Goal: Task Accomplishment & Management: Complete application form

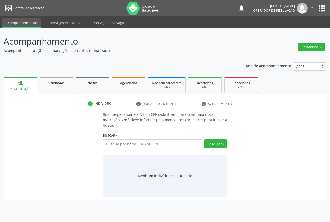
click at [106, 143] on input "text" at bounding box center [152, 144] width 99 height 9
type input "708209142040343"
click at [209, 144] on button "Pesquisar" at bounding box center [215, 144] width 23 height 9
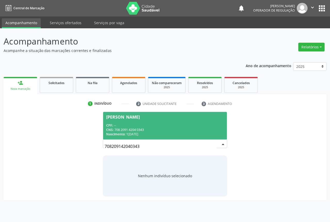
click at [151, 131] on div "CNS: 708 2091 4204 0343" at bounding box center [164, 130] width 117 height 4
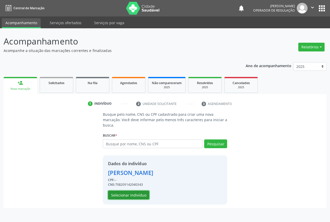
click at [114, 192] on button "Selecionar indivíduo" at bounding box center [128, 195] width 41 height 9
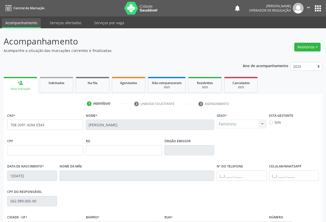
scroll to position [57, 0]
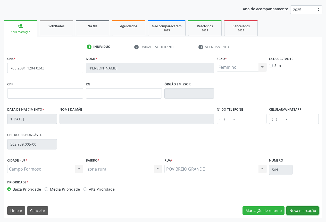
click at [307, 210] on button "Nova marcação" at bounding box center [302, 211] width 32 height 9
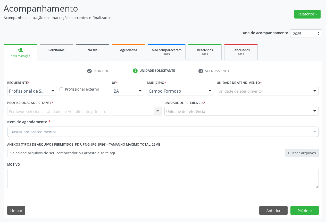
scroll to position [33, 0]
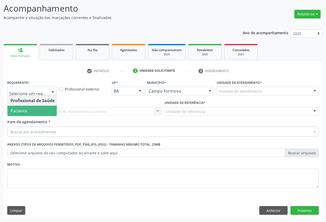
click at [34, 107] on span "Paciente" at bounding box center [32, 111] width 50 height 10
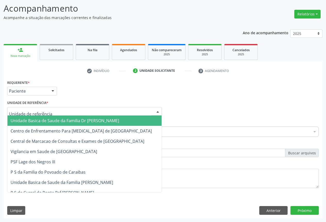
click at [80, 113] on div at bounding box center [84, 111] width 155 height 9
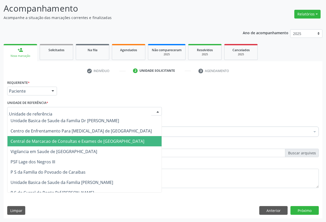
click at [86, 139] on span "Central de Marcacao de Consultas e Exames de [GEOGRAPHIC_DATA]" at bounding box center [78, 142] width 134 height 6
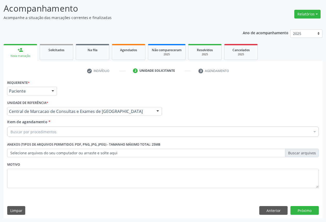
click at [103, 133] on div "Buscar por procedimentos" at bounding box center [162, 132] width 311 height 10
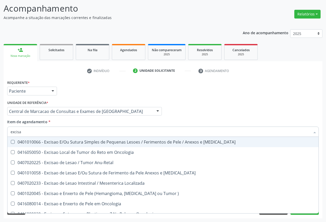
type input "excisao"
click at [93, 140] on div "0401010066 - Excisao E/Ou Sutura Simples de Pequenas Lesoes / Ferimentos de Pel…" at bounding box center [163, 142] width 305 height 4
checkbox Mucosa "true"
click at [261, 97] on div "Requerente * Paciente Profissional de Saúde Paciente Nenhum resultado encontrad…" at bounding box center [163, 89] width 314 height 20
checkbox Oncologia "true"
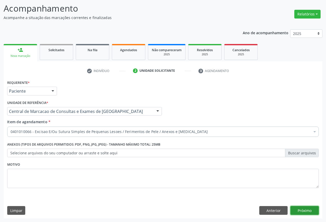
click at [298, 209] on button "Próximo" at bounding box center [304, 210] width 28 height 9
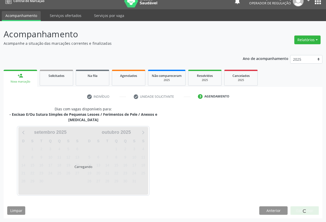
scroll to position [22, 0]
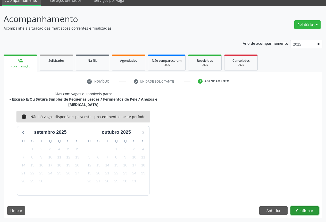
click at [298, 209] on button "Confirmar" at bounding box center [304, 211] width 28 height 9
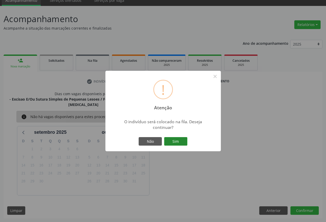
click at [173, 144] on button "Sim" at bounding box center [175, 141] width 23 height 9
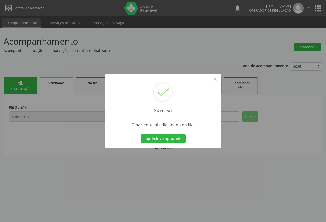
scroll to position [0, 0]
click at [175, 138] on button "Imprimir comprovante" at bounding box center [163, 138] width 45 height 9
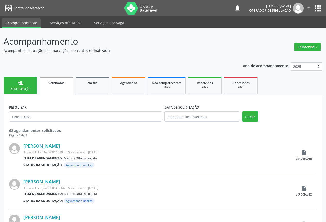
click at [25, 83] on link "person_add Nova marcação" at bounding box center [20, 85] width 33 height 17
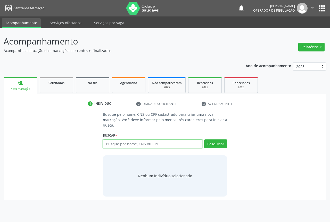
click at [125, 145] on input "text" at bounding box center [152, 144] width 99 height 9
click at [132, 143] on input "text" at bounding box center [152, 144] width 99 height 9
type input "704206702189589"
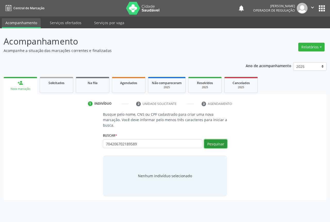
click at [213, 141] on button "Pesquisar" at bounding box center [215, 144] width 23 height 9
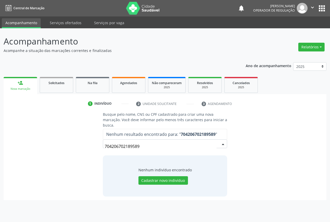
click at [148, 147] on input "704206702189589" at bounding box center [161, 146] width 112 height 10
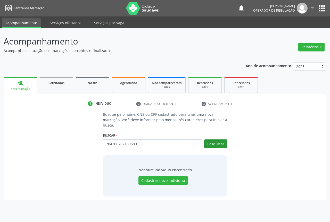
type input "704206702189589"
click at [210, 145] on button "Pesquisar" at bounding box center [215, 144] width 23 height 9
type input "704206702189589"
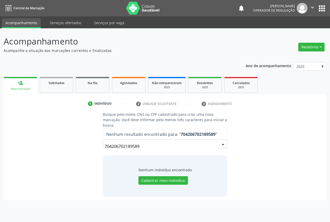
click at [141, 146] on input "704206702189589" at bounding box center [161, 146] width 112 height 10
click at [157, 183] on button "Cadastrar novo indivíduo" at bounding box center [162, 180] width 49 height 9
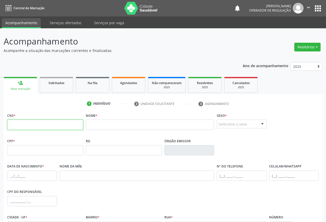
click at [45, 127] on input "text" at bounding box center [45, 125] width 76 height 10
paste input "704 2067 0218 9589"
type input "704 2067 0218 9589"
click at [118, 126] on input "text" at bounding box center [150, 125] width 128 height 10
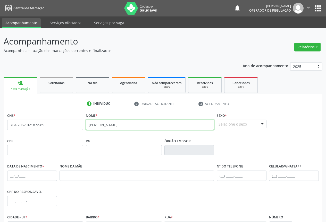
type input "[PERSON_NAME]"
click at [235, 123] on div "Selecione o sexo" at bounding box center [242, 124] width 50 height 9
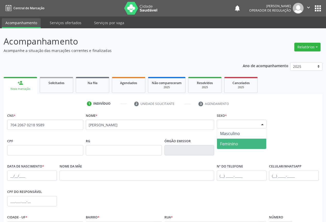
click at [229, 143] on span "Feminino" at bounding box center [229, 144] width 18 height 6
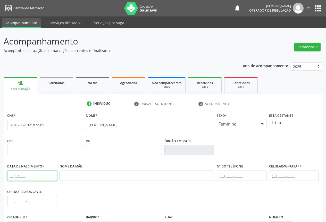
click at [12, 178] on input "text" at bounding box center [32, 176] width 50 height 10
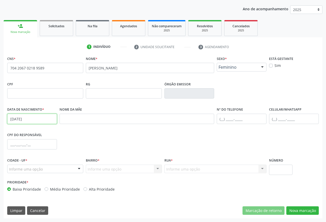
type input "[DATE]"
click at [77, 171] on div at bounding box center [79, 169] width 8 height 9
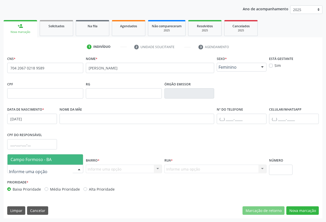
click at [74, 162] on span "Campo Formoso - BA" at bounding box center [44, 160] width 75 height 10
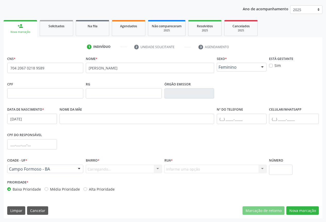
click at [155, 170] on div "Carregando... Nenhum resultado encontrado para: " " Nenhuma opção encontrada. D…" at bounding box center [124, 169] width 76 height 9
click at [158, 168] on div at bounding box center [158, 169] width 8 height 9
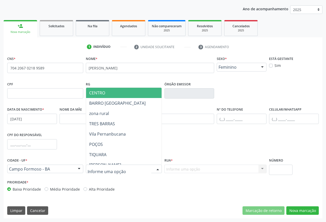
click at [124, 97] on span "CENTRO" at bounding box center [141, 93] width 111 height 10
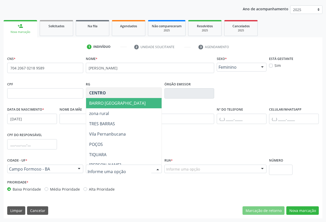
click at [120, 165] on div "CENTRO BAIRRO [GEOGRAPHIC_DATA] zona rural [GEOGRAPHIC_DATA] [GEOGRAPHIC_DATA] …" at bounding box center [124, 169] width 76 height 9
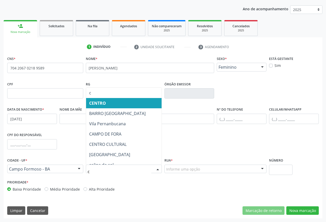
type input "ca"
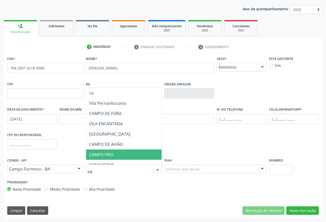
click at [116, 156] on span "CAMPO FRIO" at bounding box center [138, 155] width 105 height 10
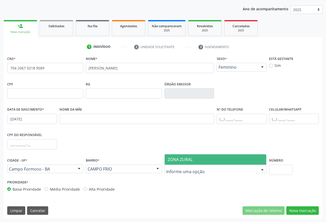
click at [177, 157] on span "ZONA ZURAL" at bounding box center [180, 160] width 25 height 6
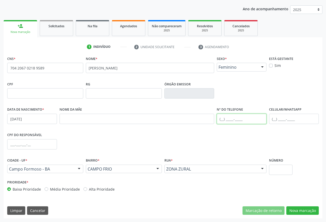
click at [222, 121] on input "text" at bounding box center [242, 119] width 50 height 10
type input "[PHONE_NUMBER]"
click at [298, 206] on div "CNS * 704 2067 0218 9589 [GEOGRAPHIC_DATA] * [PERSON_NAME] * Feminino Masculino…" at bounding box center [163, 137] width 319 height 164
click at [298, 211] on button "Nova marcação" at bounding box center [302, 211] width 32 height 9
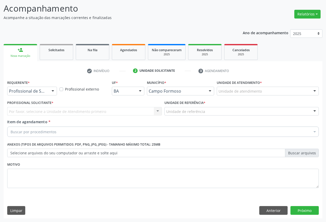
scroll to position [33, 0]
click at [47, 89] on div "Profissional de Saúde" at bounding box center [32, 91] width 50 height 9
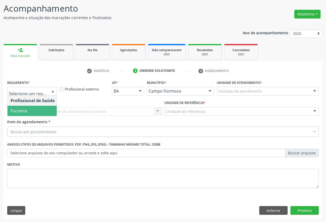
click at [34, 111] on span "Paciente" at bounding box center [32, 111] width 50 height 10
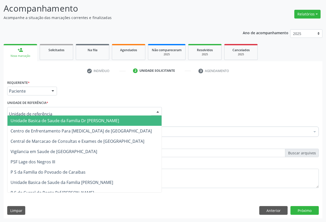
click at [71, 109] on div at bounding box center [84, 111] width 155 height 9
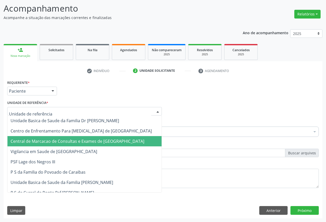
click at [72, 139] on span "Central de Marcacao de Consultas e Exames de [GEOGRAPHIC_DATA]" at bounding box center [78, 142] width 134 height 6
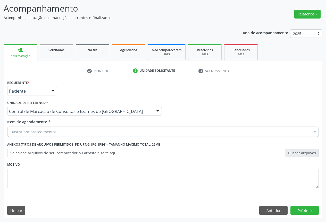
click at [79, 132] on div "Buscar por procedimentos" at bounding box center [162, 132] width 311 height 10
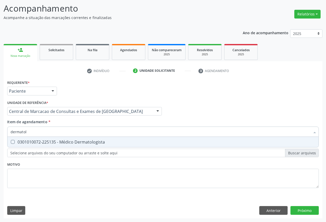
type input "dermatolo"
click at [79, 142] on div "0301010072-225135 - Médico Dermatologista" at bounding box center [163, 142] width 305 height 4
checkbox Dermatologista "true"
click at [297, 214] on div "Requerente * Paciente Profissional de Saúde Paciente Nenhum resultado encontrad…" at bounding box center [163, 149] width 319 height 140
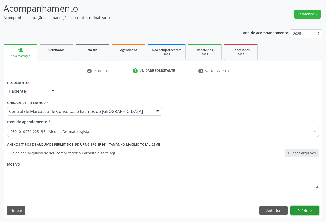
click at [297, 214] on button "Próximo" at bounding box center [304, 210] width 28 height 9
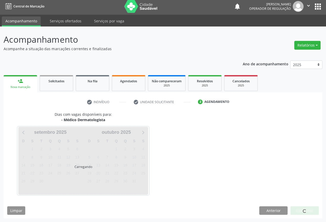
scroll to position [2, 0]
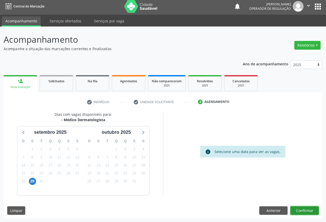
click at [298, 210] on button "Confirmar" at bounding box center [304, 211] width 28 height 9
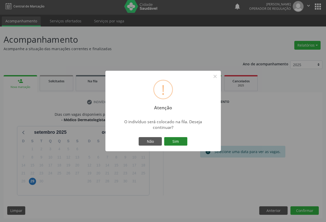
click at [176, 140] on button "Sim" at bounding box center [175, 141] width 23 height 9
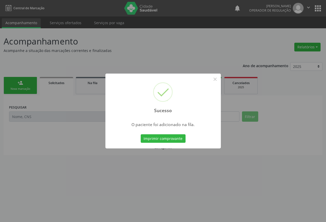
scroll to position [0, 0]
click at [176, 140] on button "Imprimir comprovante" at bounding box center [163, 138] width 45 height 9
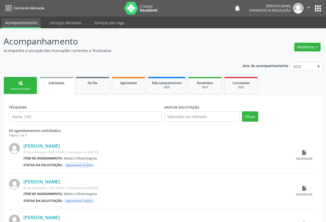
click at [28, 84] on link "person_add Nova marcação" at bounding box center [20, 85] width 33 height 17
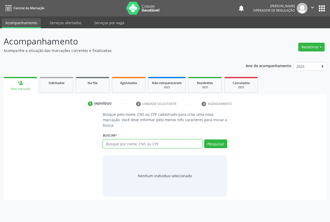
click at [153, 146] on input "text" at bounding box center [152, 144] width 99 height 9
type input "704308514026490"
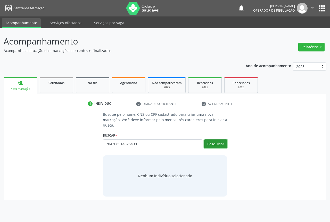
click at [212, 143] on button "Pesquisar" at bounding box center [215, 144] width 23 height 9
type input "704308514026490"
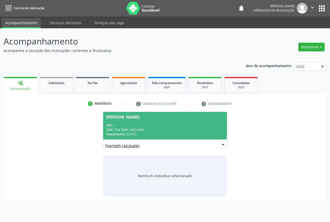
click at [133, 134] on div "Nascimento: 0[DATE]" at bounding box center [164, 134] width 117 height 4
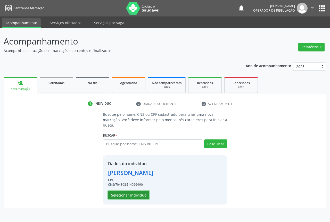
click at [127, 194] on button "Selecionar indivíduo" at bounding box center [128, 195] width 41 height 9
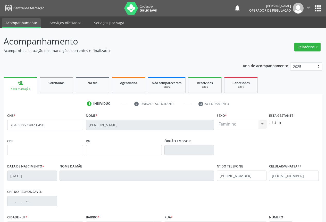
scroll to position [57, 0]
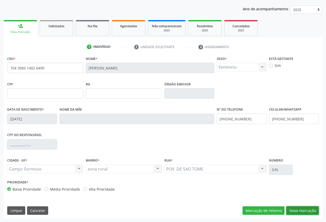
click at [295, 209] on button "Nova marcação" at bounding box center [302, 211] width 32 height 9
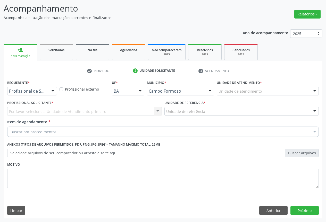
scroll to position [33, 0]
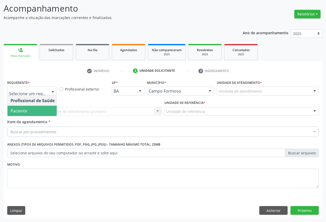
click at [23, 112] on span "Paciente" at bounding box center [19, 111] width 17 height 6
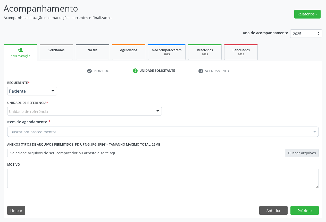
click at [72, 113] on div "Unidade de referência" at bounding box center [84, 111] width 155 height 9
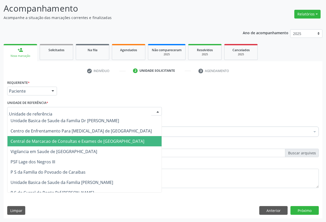
click at [73, 139] on span "Central de Marcacao de Consultas e Exames de [GEOGRAPHIC_DATA]" at bounding box center [78, 142] width 134 height 6
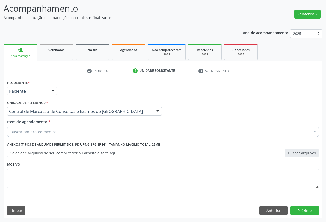
click at [75, 130] on div "Buscar por procedimentos" at bounding box center [162, 132] width 311 height 10
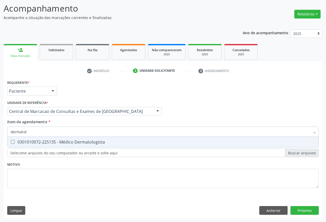
type input "dermatolo"
click at [66, 142] on div "0301010072-225135 - Médico Dermatologista" at bounding box center [163, 142] width 305 height 4
checkbox Dermatologista "true"
click at [67, 134] on input "dermatolo" at bounding box center [161, 132] width 300 height 10
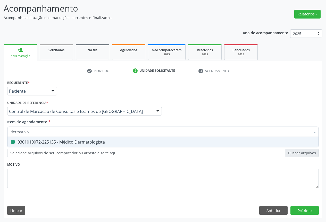
type input "e"
checkbox Dermatologista "false"
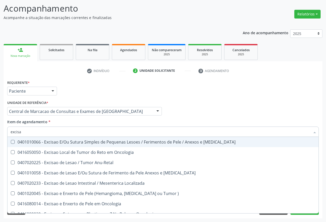
type input "excisao"
click at [62, 140] on div "0401010066 - Excisao E/Ou Sutura Simples de Pequenas Lesoes / Ferimentos de Pel…" at bounding box center [163, 142] width 305 height 4
checkbox Mucosa "true"
click at [248, 105] on div "Profissional Solicitante Por favor, selecione a Unidade de Atendimento primeiro…" at bounding box center [163, 109] width 314 height 20
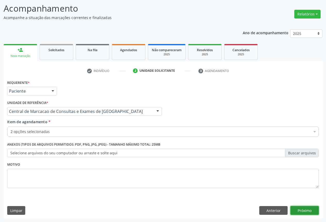
click at [293, 208] on button "Próximo" at bounding box center [304, 210] width 28 height 9
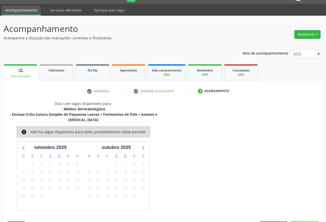
scroll to position [28, 0]
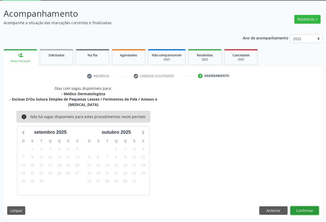
click at [305, 211] on button "Confirmar" at bounding box center [304, 211] width 28 height 9
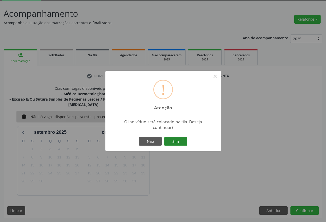
click at [173, 142] on button "Sim" at bounding box center [175, 141] width 23 height 9
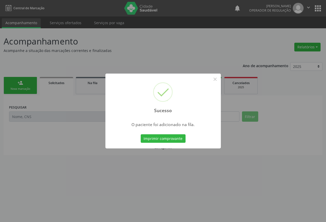
scroll to position [0, 0]
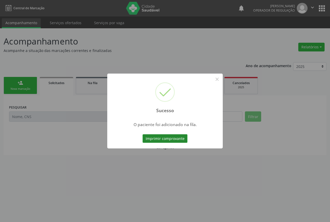
click at [166, 135] on button "Imprimir comprovante" at bounding box center [164, 138] width 45 height 9
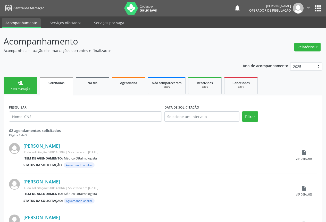
click at [29, 87] on link "person_add Nova marcação" at bounding box center [20, 85] width 33 height 17
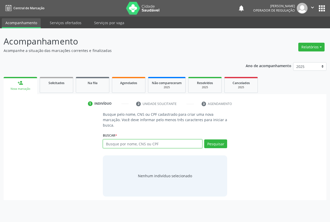
click at [126, 146] on input "text" at bounding box center [152, 144] width 99 height 9
type input "700505113537357"
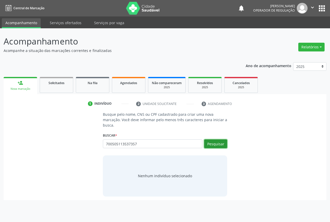
click at [217, 142] on button "Pesquisar" at bounding box center [215, 144] width 23 height 9
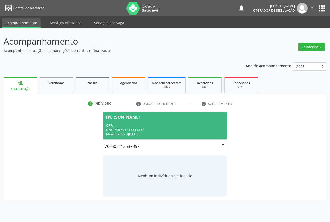
click at [120, 124] on div "CPF: --" at bounding box center [164, 125] width 117 height 4
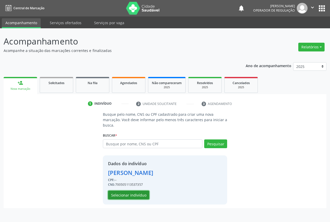
click at [129, 193] on button "Selecionar indivíduo" at bounding box center [128, 195] width 41 height 9
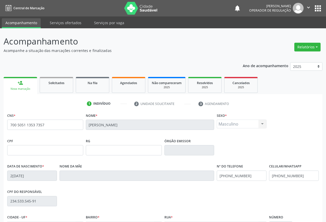
scroll to position [57, 0]
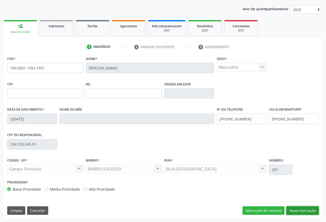
click at [295, 207] on button "Nova marcação" at bounding box center [302, 211] width 32 height 9
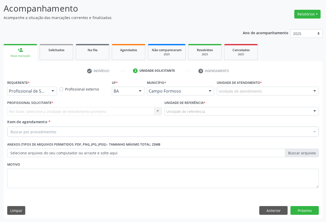
scroll to position [33, 0]
click at [47, 92] on div at bounding box center [32, 91] width 50 height 9
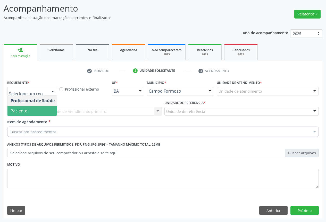
click at [25, 109] on span "Paciente" at bounding box center [19, 111] width 17 height 6
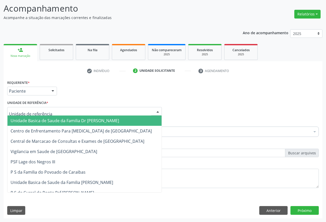
click at [76, 112] on div at bounding box center [84, 111] width 155 height 9
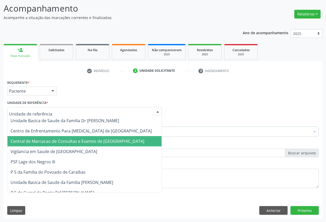
click at [76, 139] on span "Central de Marcacao de Consultas e Exames de [GEOGRAPHIC_DATA]" at bounding box center [78, 142] width 134 height 6
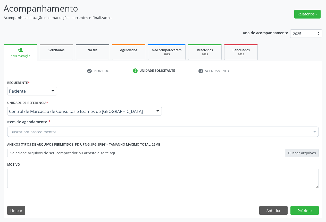
click at [81, 130] on div "Buscar por procedimentos" at bounding box center [162, 132] width 311 height 10
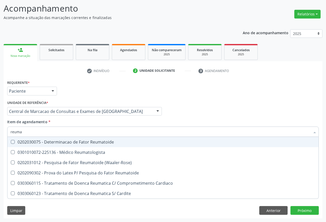
type input "reumat"
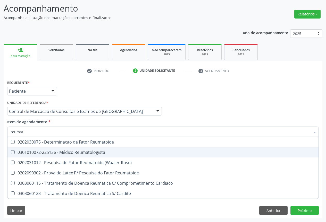
click at [78, 150] on div "0301010072-225136 - Médico Reumatologista" at bounding box center [163, 152] width 305 height 4
checkbox Reumatologista "true"
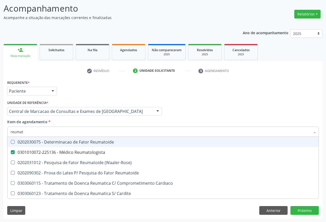
click at [138, 124] on div "Item de agendamento * reumat Desfazer seleção 0202030075 - Determinacao de Fato…" at bounding box center [162, 127] width 311 height 16
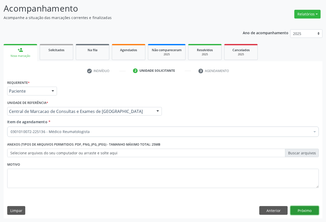
click at [300, 211] on button "Próximo" at bounding box center [304, 210] width 28 height 9
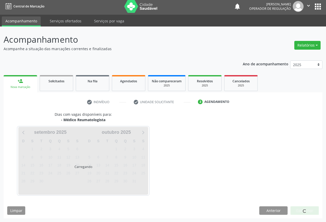
scroll to position [17, 0]
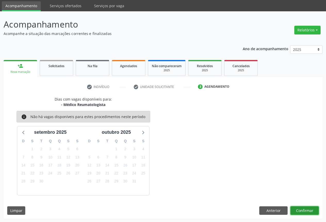
click at [294, 211] on button "Confirmar" at bounding box center [304, 211] width 28 height 9
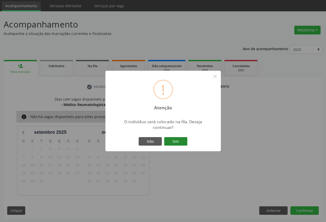
click at [184, 143] on button "Sim" at bounding box center [175, 141] width 23 height 9
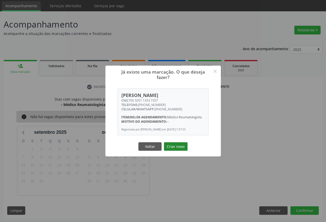
click at [180, 148] on button "Criar novo" at bounding box center [176, 146] width 24 height 9
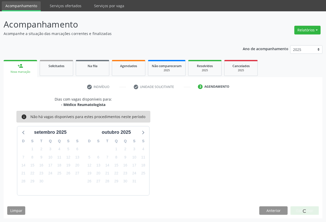
scroll to position [0, 0]
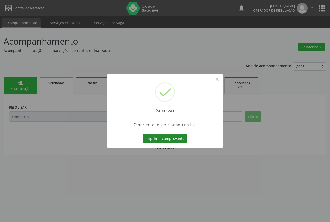
click at [180, 139] on button "Imprimir comprovante" at bounding box center [164, 138] width 45 height 9
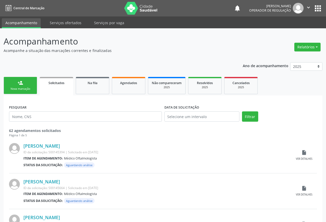
click at [27, 91] on div "Nova marcação" at bounding box center [20, 89] width 26 height 4
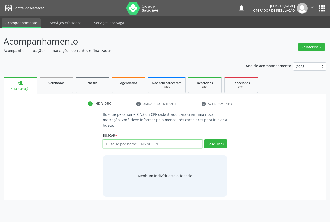
click at [120, 144] on input "text" at bounding box center [152, 144] width 99 height 9
type input "700002680015600"
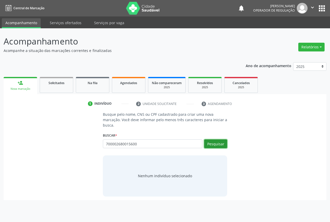
click at [220, 147] on button "Pesquisar" at bounding box center [215, 144] width 23 height 9
type input "700002680015600"
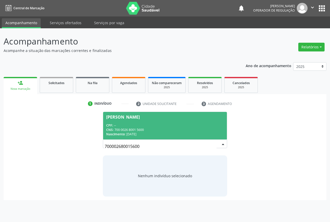
click at [141, 125] on div "CPF: --" at bounding box center [164, 125] width 117 height 4
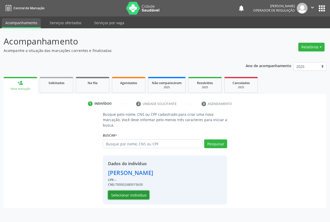
click at [138, 197] on button "Selecionar indivíduo" at bounding box center [128, 195] width 41 height 9
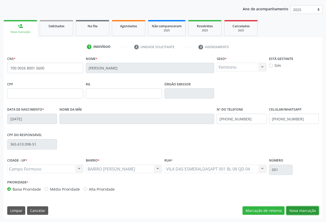
click at [304, 212] on button "Nova marcação" at bounding box center [302, 211] width 32 height 9
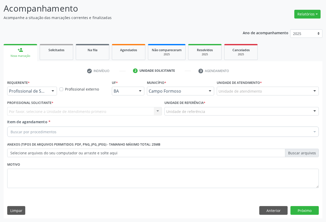
click at [53, 95] on div "Profissional de Saúde Profissional de Saúde Paciente Nenhum resultado encontrad…" at bounding box center [32, 91] width 50 height 9
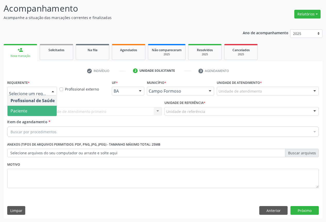
click at [36, 111] on span "Paciente" at bounding box center [32, 111] width 50 height 10
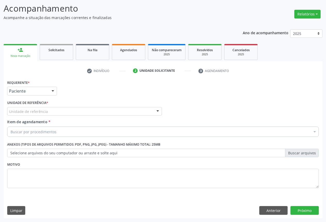
click at [63, 112] on div "Unidade de referência" at bounding box center [84, 111] width 155 height 9
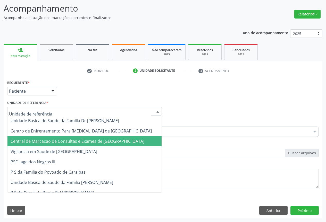
click at [80, 139] on span "Central de Marcacao de Consultas e Exames de [GEOGRAPHIC_DATA]" at bounding box center [78, 142] width 134 height 6
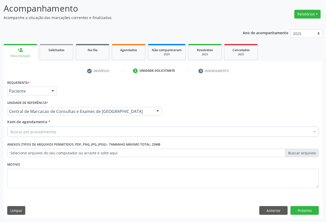
click at [101, 133] on div "Buscar por procedimentos" at bounding box center [162, 132] width 311 height 10
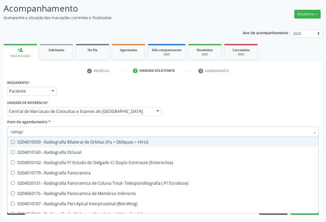
type input "radiogra"
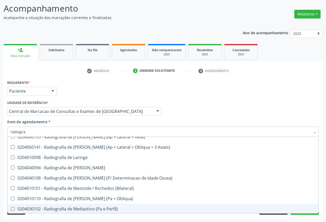
scroll to position [464, 0]
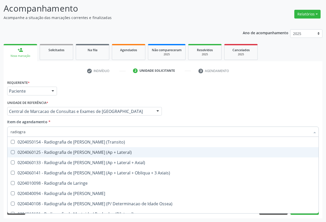
click at [76, 155] on div "0204060125 - Radiografia de [PERSON_NAME] (Ap + Lateral)" at bounding box center [163, 152] width 305 height 4
checkbox Lateral\) "true"
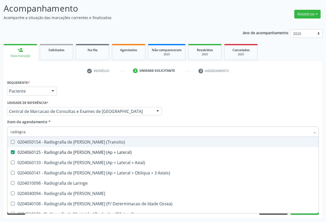
click at [60, 132] on input "radiogra" at bounding box center [161, 132] width 300 height 10
type input "re"
checkbox Lateral\) "false"
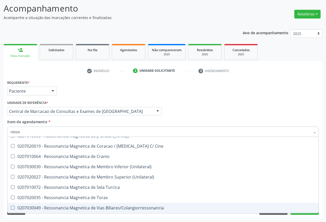
scroll to position [78, 0]
type input "ressonancia"
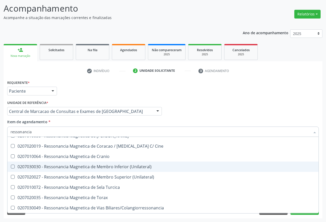
scroll to position [53, 0]
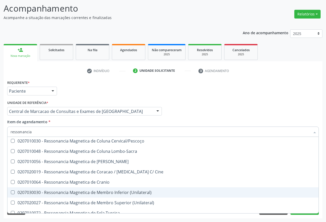
click at [112, 197] on span "0207030030 - Ressonancia Magnetica de Membro Inferior (Unilateral)" at bounding box center [162, 193] width 311 height 10
checkbox \(Unilateral\) "true"
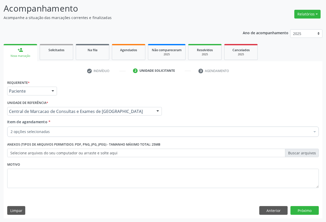
checkbox Lateral\) "true"
checkbox \(Unilateral\) "true"
checkbox Adolescente\) "false"
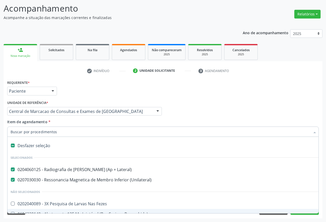
scroll to position [33, 0]
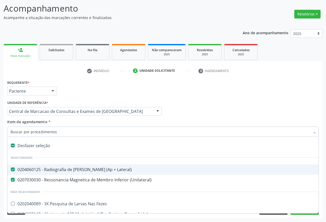
click at [221, 108] on div "Profissional Solicitante Por favor, selecione a Unidade de Atendimento primeiro…" at bounding box center [163, 109] width 314 height 20
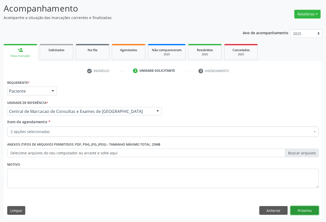
click at [312, 213] on button "Próximo" at bounding box center [304, 210] width 28 height 9
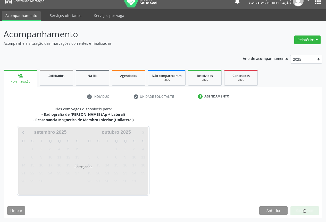
scroll to position [22, 0]
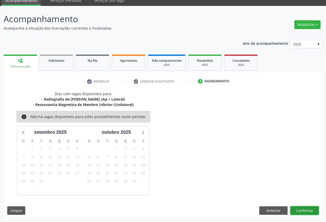
click at [300, 214] on button "Confirmar" at bounding box center [304, 211] width 28 height 9
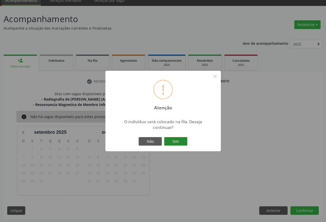
click at [173, 140] on button "Sim" at bounding box center [175, 141] width 23 height 9
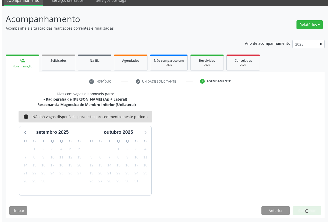
scroll to position [0, 0]
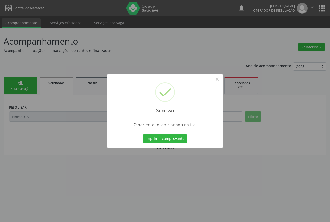
click at [171, 144] on div "Imprimir comprovante Cancel" at bounding box center [164, 138] width 47 height 11
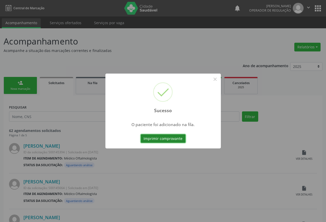
click at [174, 139] on button "Imprimir comprovante" at bounding box center [163, 138] width 45 height 9
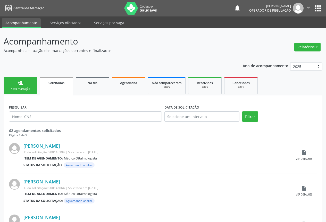
click at [24, 82] on link "person_add Nova marcação" at bounding box center [20, 85] width 33 height 17
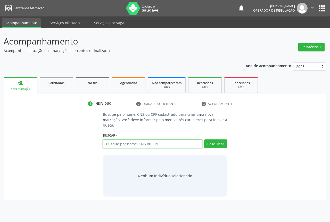
click at [121, 141] on input "text" at bounding box center [152, 144] width 99 height 9
type input "701007810431598"
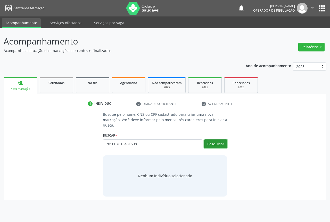
click at [208, 142] on button "Pesquisar" at bounding box center [215, 144] width 23 height 9
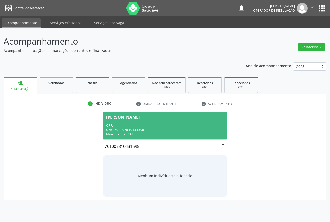
click at [141, 128] on div "CNS: 701 0078 1043 1598" at bounding box center [164, 130] width 117 height 4
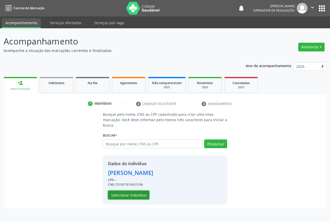
click at [143, 192] on button "Selecionar indivíduo" at bounding box center [128, 195] width 41 height 9
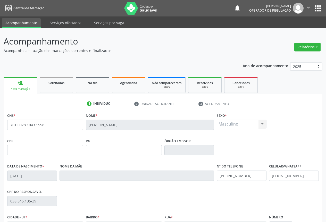
scroll to position [57, 0]
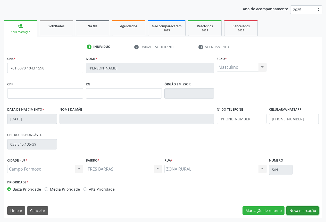
click at [309, 211] on button "Nova marcação" at bounding box center [302, 211] width 32 height 9
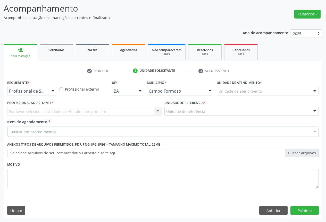
scroll to position [33, 0]
click at [52, 91] on div at bounding box center [53, 91] width 8 height 9
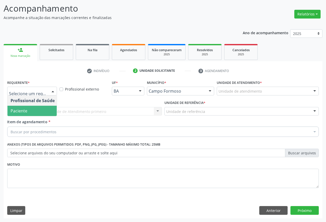
click at [39, 111] on span "Paciente" at bounding box center [32, 111] width 50 height 10
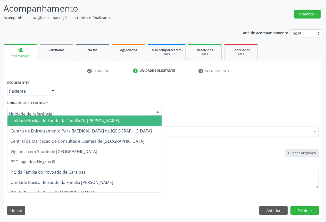
click at [66, 110] on div at bounding box center [84, 111] width 155 height 9
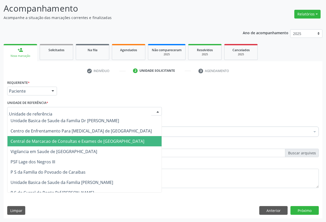
click at [71, 137] on span "Central de Marcacao de Consultas e Exames de [GEOGRAPHIC_DATA]" at bounding box center [84, 141] width 154 height 10
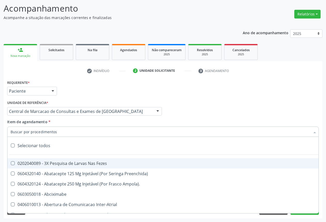
click at [75, 131] on div at bounding box center [162, 132] width 311 height 10
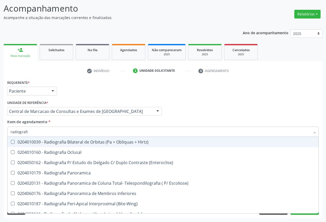
type input "radiografia"
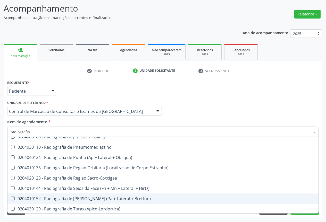
scroll to position [567, 0]
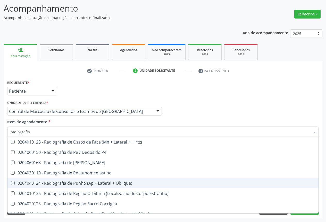
click at [89, 183] on div "0204040124 - Radiografia de Punho (Ap + Lateral + Obliqua)" at bounding box center [163, 183] width 305 height 4
checkbox Obliqua\) "true"
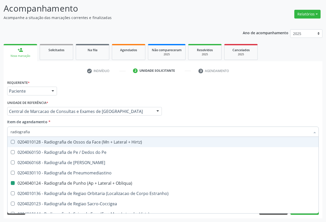
click at [193, 116] on div "Profissional Solicitante Por favor, selecione a Unidade de Atendimento primeiro…" at bounding box center [163, 109] width 314 height 20
checkbox Oclusal "true"
checkbox Obliqua\) "false"
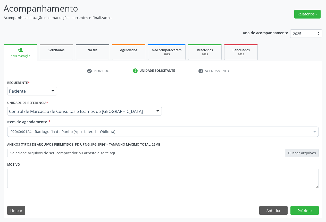
scroll to position [0, 0]
click at [295, 206] on div "Requerente * Paciente Profissional de Saúde Paciente Nenhum resultado encontrad…" at bounding box center [163, 149] width 319 height 140
click at [294, 209] on button "Próximo" at bounding box center [304, 210] width 28 height 9
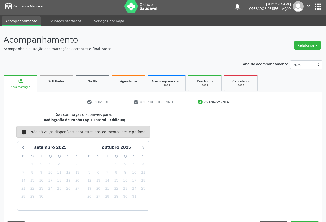
scroll to position [17, 0]
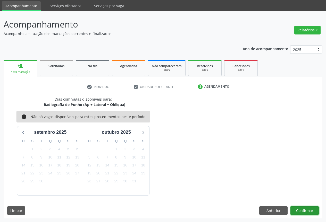
click at [302, 212] on button "Confirmar" at bounding box center [304, 211] width 28 height 9
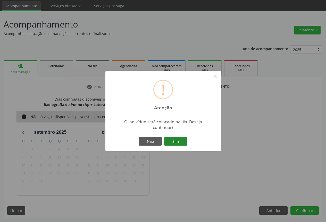
click at [180, 146] on button "Sim" at bounding box center [175, 141] width 23 height 9
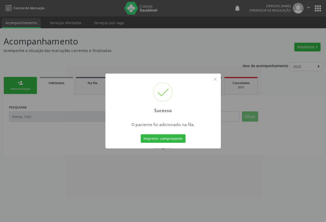
scroll to position [0, 0]
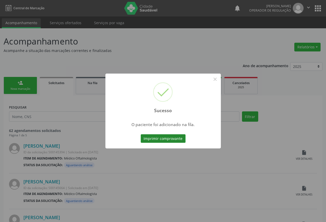
click at [175, 140] on button "Imprimir comprovante" at bounding box center [163, 138] width 45 height 9
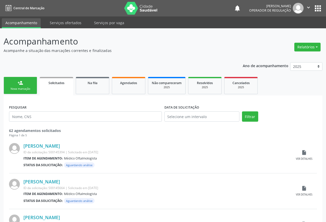
drag, startPoint x: 25, startPoint y: 76, endPoint x: 25, endPoint y: 81, distance: 4.9
click at [25, 78] on ul "person_add Nova marcação Solicitados Na fila Agendados Não compareceram 2025 Re…" at bounding box center [163, 86] width 319 height 20
click at [25, 81] on link "person_add Nova marcação" at bounding box center [20, 85] width 33 height 17
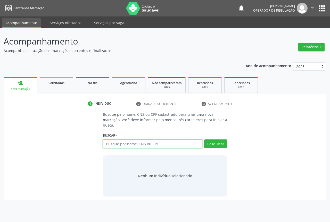
click at [109, 145] on input "text" at bounding box center [152, 144] width 99 height 9
type input "709009887244919"
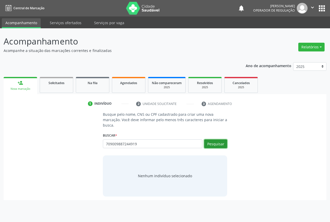
click at [208, 145] on button "Pesquisar" at bounding box center [215, 144] width 23 height 9
type input "709009887244919"
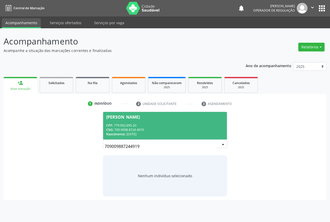
click at [149, 127] on div "CPF: 779.902.695-20" at bounding box center [164, 125] width 117 height 4
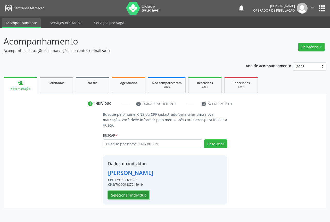
click at [112, 193] on button "Selecionar indivíduo" at bounding box center [128, 195] width 41 height 9
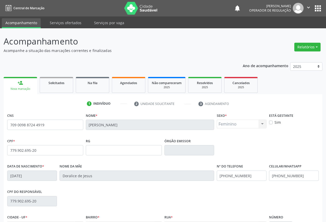
scroll to position [57, 0]
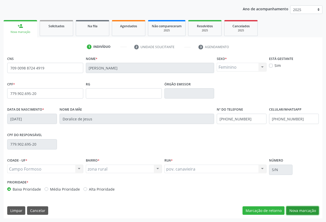
click at [302, 208] on button "Nova marcação" at bounding box center [302, 211] width 32 height 9
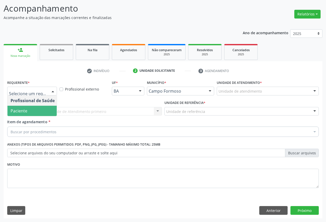
click at [30, 113] on span "Paciente" at bounding box center [32, 111] width 50 height 10
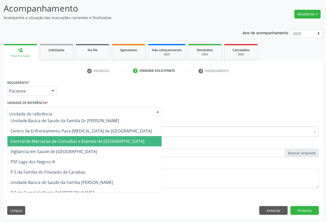
click at [40, 141] on span "Central de Marcacao de Consultas e Exames de [GEOGRAPHIC_DATA]" at bounding box center [78, 142] width 134 height 6
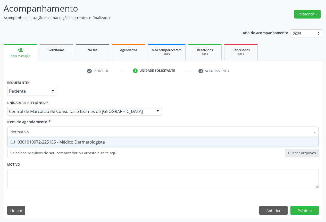
type input "dermatolog"
click at [49, 146] on span "0301010072-225135 - Médico Dermatologista" at bounding box center [162, 142] width 311 height 10
checkbox Dermatologista "true"
click at [304, 207] on div "Requerente * Paciente Profissional de Saúde Paciente Nenhum resultado encontrad…" at bounding box center [163, 149] width 319 height 140
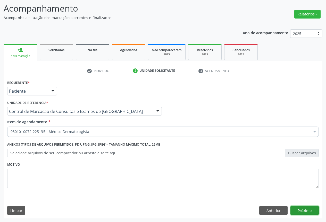
click at [291, 207] on button "Próximo" at bounding box center [304, 210] width 28 height 9
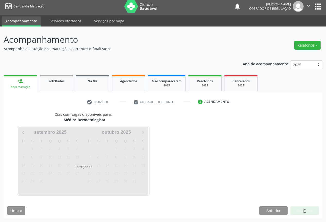
scroll to position [2, 0]
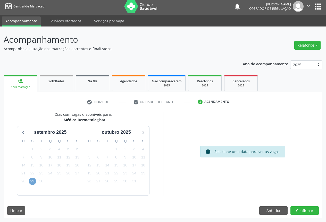
click at [29, 182] on span "29" at bounding box center [32, 181] width 7 height 7
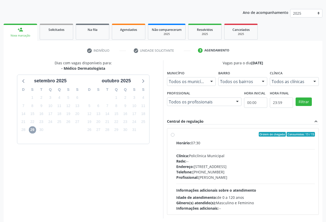
scroll to position [76, 0]
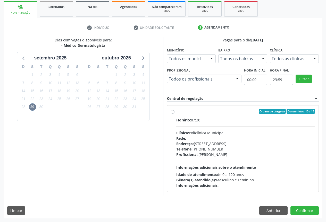
click at [230, 155] on div "Profissional: Renata Ribeiro Nascimento" at bounding box center [245, 154] width 139 height 5
click at [174, 114] on input "Ordem de chegada Consumidos: 13 / 15 Horário: 07:30 Clínica: Policlínica Munici…" at bounding box center [173, 111] width 4 height 5
radio input "true"
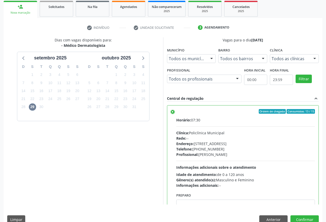
scroll to position [26, 0]
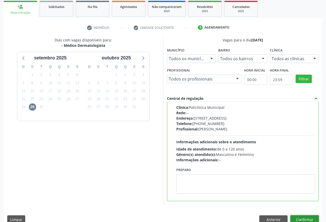
click at [307, 217] on button "Confirmar" at bounding box center [304, 220] width 28 height 9
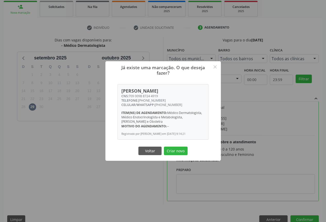
click at [164, 147] on button "Criar novo" at bounding box center [176, 151] width 24 height 9
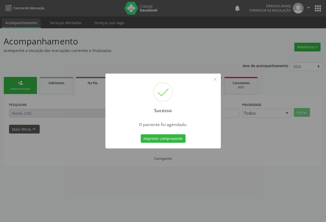
scroll to position [0, 0]
click at [142, 134] on button "Imprimir comprovante" at bounding box center [164, 138] width 45 height 9
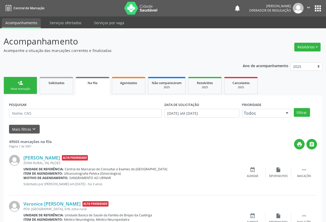
click at [19, 84] on div "person_add" at bounding box center [21, 83] width 6 height 6
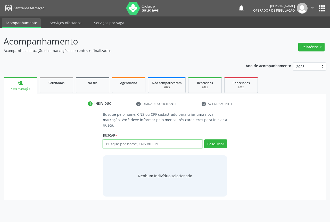
click at [122, 146] on input "text" at bounding box center [152, 144] width 99 height 9
type input "702106781698095"
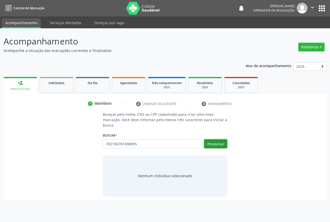
click at [215, 147] on button "Pesquisar" at bounding box center [215, 144] width 23 height 9
type input "702106781698095"
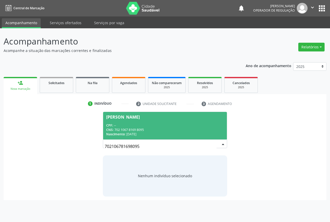
click at [154, 131] on div "CNS: 702 1067 8169 8095" at bounding box center [164, 130] width 117 height 4
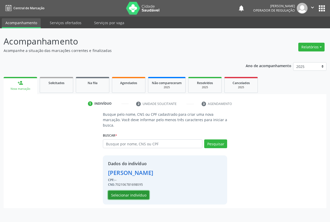
click at [136, 197] on button "Selecionar indivíduo" at bounding box center [128, 195] width 41 height 9
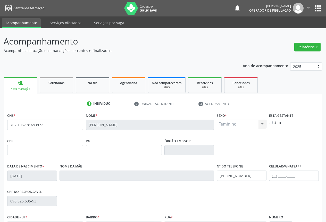
scroll to position [57, 0]
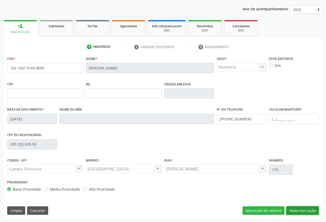
click at [292, 212] on button "Nova marcação" at bounding box center [302, 211] width 32 height 9
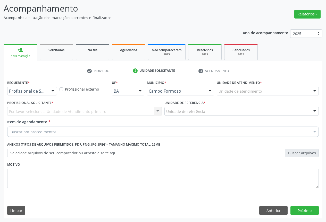
scroll to position [33, 0]
click at [43, 94] on div at bounding box center [32, 91] width 50 height 9
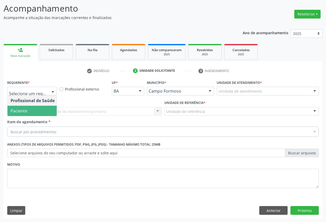
click at [34, 110] on span "Paciente" at bounding box center [32, 111] width 50 height 10
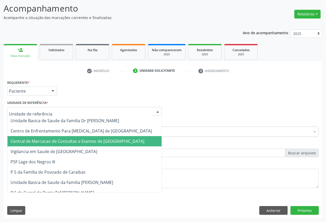
click at [36, 138] on span "Central de Marcacao de Consultas e Exames de [GEOGRAPHIC_DATA]" at bounding box center [84, 141] width 154 height 10
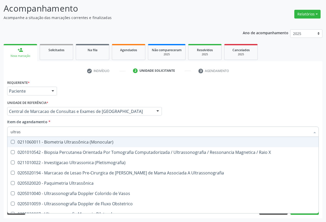
type input "ultrass"
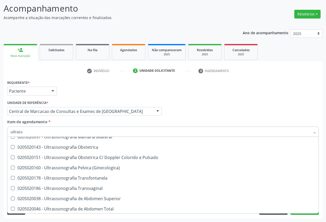
scroll to position [103, 0]
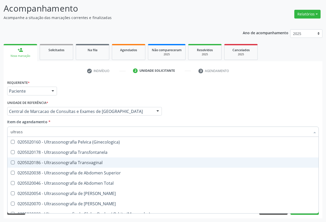
click at [106, 163] on div "0205020186 - Ultrassonografia Transvaginal" at bounding box center [163, 163] width 305 height 4
checkbox Transvaginal "true"
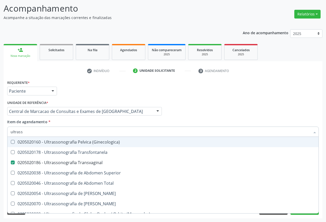
click at [261, 109] on div "Profissional Solicitante Por favor, selecione a Unidade de Atendimento primeiro…" at bounding box center [163, 109] width 314 height 20
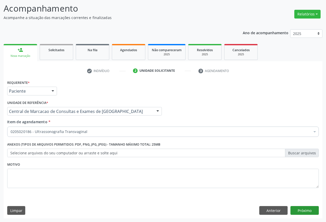
scroll to position [0, 0]
click at [307, 212] on button "Próximo" at bounding box center [304, 210] width 28 height 9
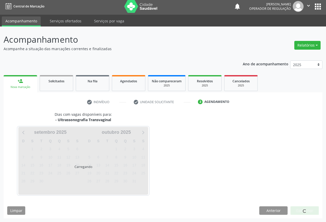
scroll to position [2, 0]
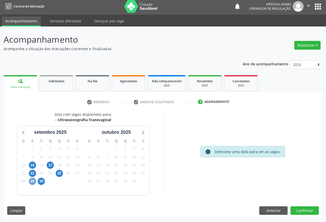
click at [33, 182] on span "29" at bounding box center [32, 181] width 7 height 7
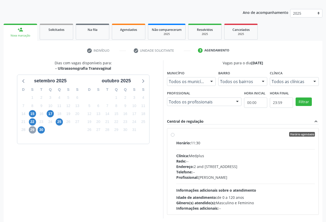
scroll to position [76, 0]
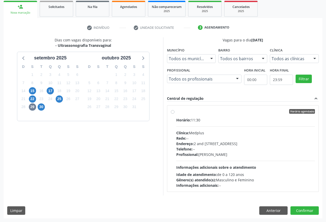
click at [249, 129] on div "Horário: 11:30 Clínica: Medplus Rede: -- Endereço: 2 and S 204 Ed Emp B, nº 35,…" at bounding box center [245, 152] width 139 height 71
click at [174, 114] on input "Horário agendado Horário: 11:30 Clínica: Medplus Rede: -- Endereço: 2 and S 204…" at bounding box center [173, 111] width 4 height 5
radio input "true"
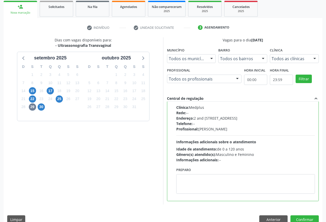
scroll to position [0, 0]
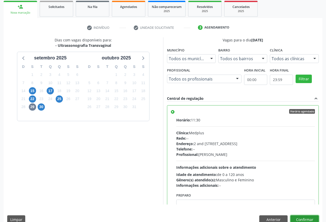
click at [305, 218] on button "Confirmar" at bounding box center [304, 220] width 28 height 9
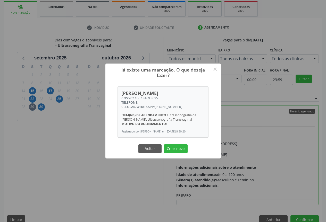
click at [164, 145] on button "Criar novo" at bounding box center [176, 149] width 24 height 9
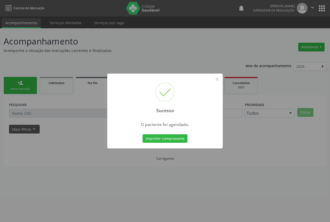
click at [142, 134] on button "Imprimir comprovante" at bounding box center [164, 138] width 45 height 9
